Goal: Information Seeking & Learning: Learn about a topic

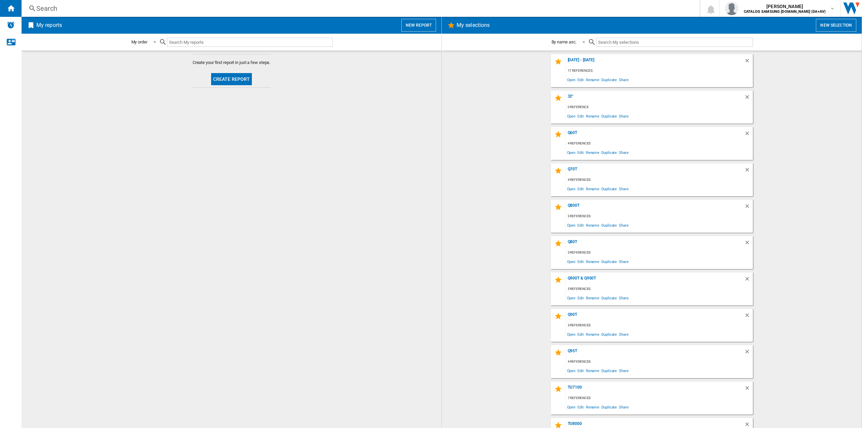
click at [119, 11] on div "Search" at bounding box center [359, 8] width 646 height 9
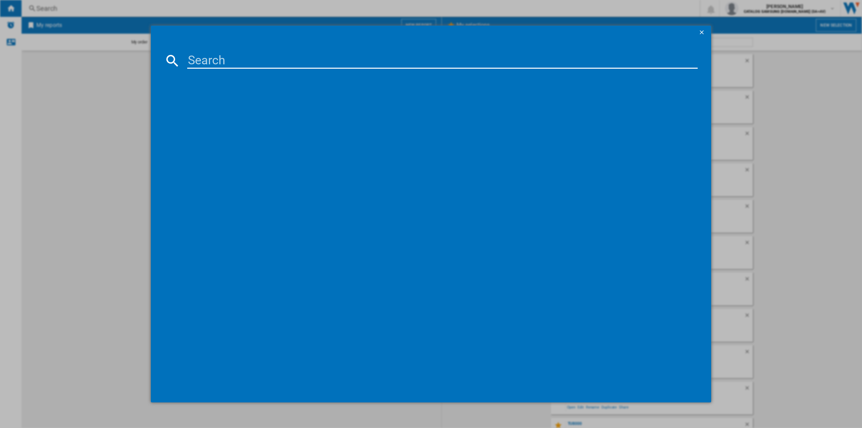
click at [221, 62] on input at bounding box center [442, 61] width 510 height 16
paste input "QE50Q7FAAUXXU"
type input "QE50Q7Fa"
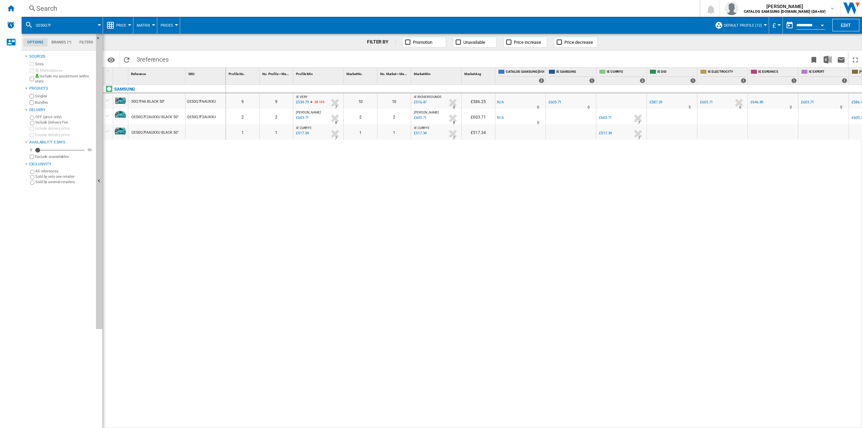
click at [774, 25] on span "£" at bounding box center [773, 25] width 3 height 7
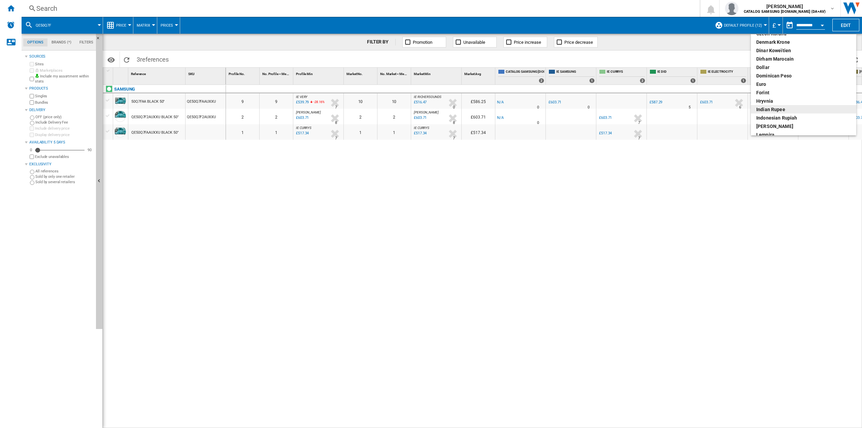
scroll to position [67, 0]
drag, startPoint x: 763, startPoint y: 101, endPoint x: 463, endPoint y: 200, distance: 316.6
click at [763, 101] on div "euro" at bounding box center [803, 100] width 95 height 7
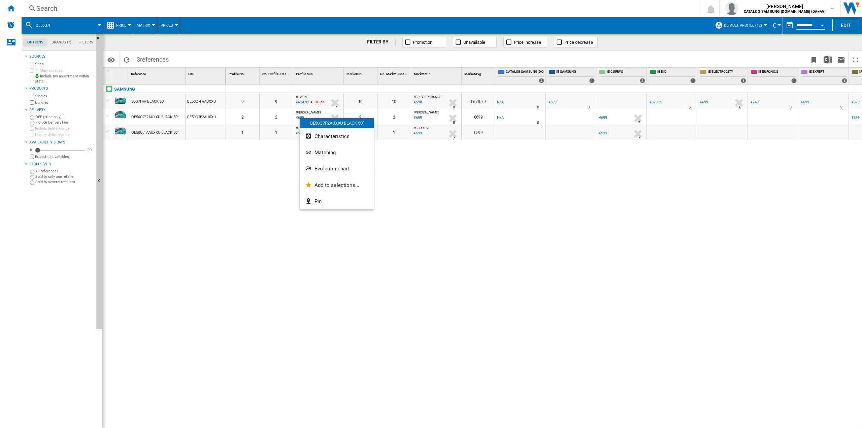
drag, startPoint x: 301, startPoint y: 100, endPoint x: 268, endPoint y: 112, distance: 35.7
click at [268, 112] on div at bounding box center [431, 214] width 862 height 428
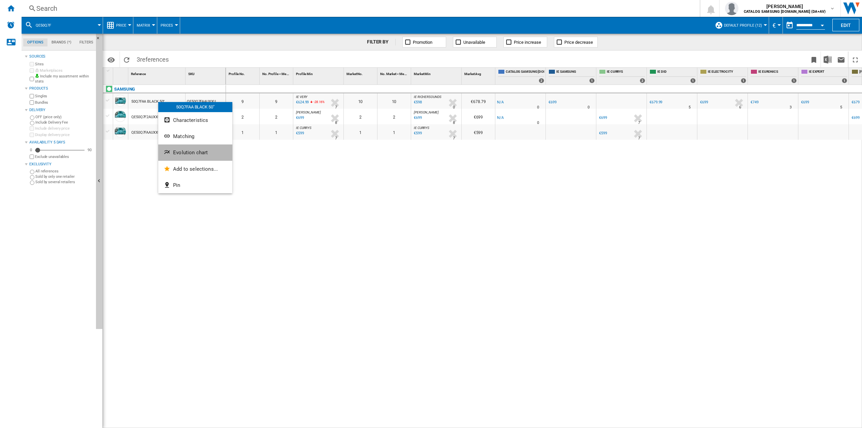
click at [177, 154] on span "Evolution chart" at bounding box center [190, 152] width 35 height 6
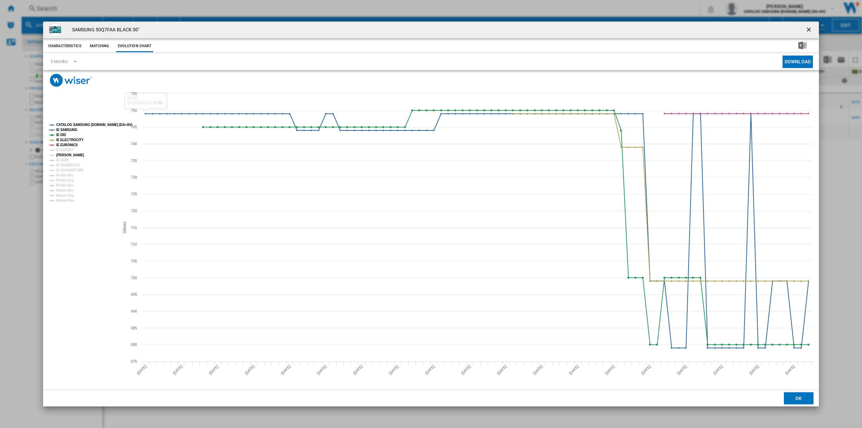
click at [68, 155] on tspan "[PERSON_NAME]" at bounding box center [70, 155] width 28 height 4
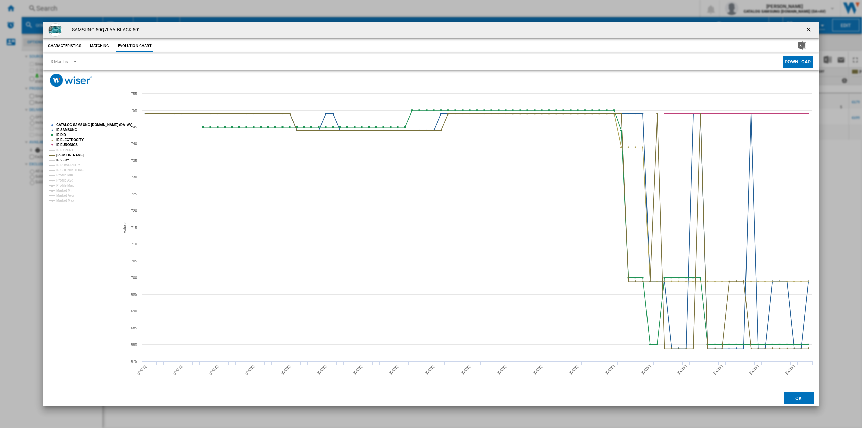
click at [61, 161] on tspan "IE VERY" at bounding box center [62, 160] width 13 height 4
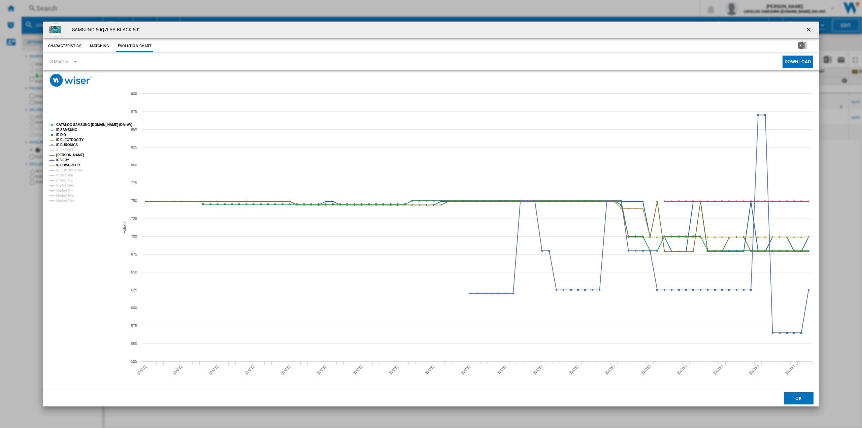
click at [62, 164] on tspan "IE POWERCITY" at bounding box center [68, 165] width 24 height 4
click at [62, 169] on tspan "IE SOUNDSTORE" at bounding box center [70, 170] width 28 height 4
click at [61, 150] on tspan "IE EXPERT" at bounding box center [64, 150] width 17 height 4
click at [66, 160] on tspan "IE VERY" at bounding box center [62, 160] width 13 height 4
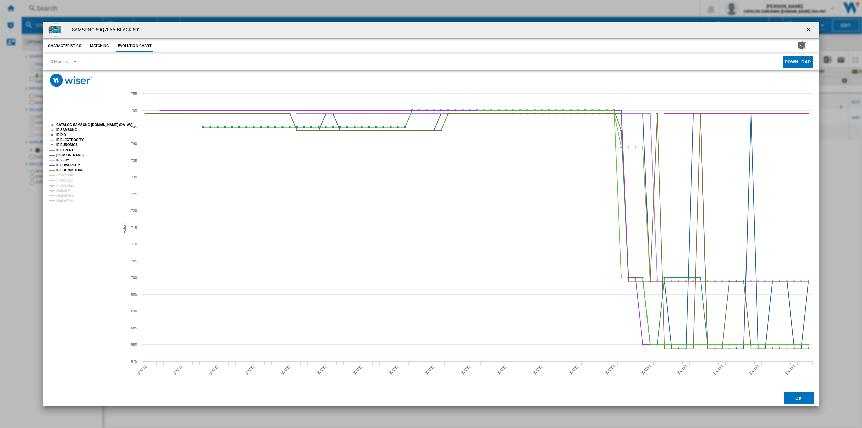
click at [65, 158] on tspan "IE VERY" at bounding box center [62, 160] width 13 height 4
